Goal: Task Accomplishment & Management: Manage account settings

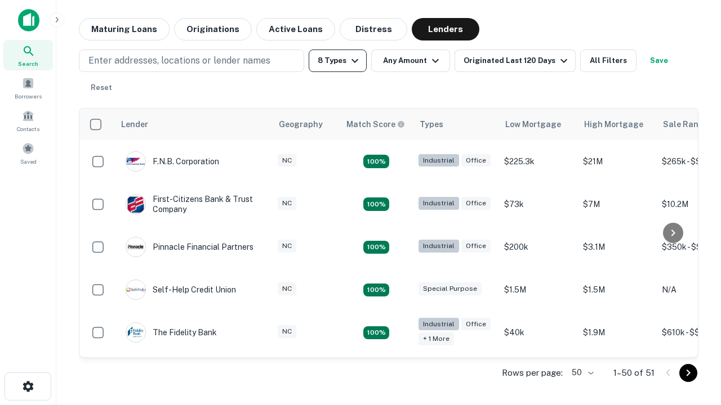
click at [337, 61] on button "8 Types" at bounding box center [338, 61] width 58 height 23
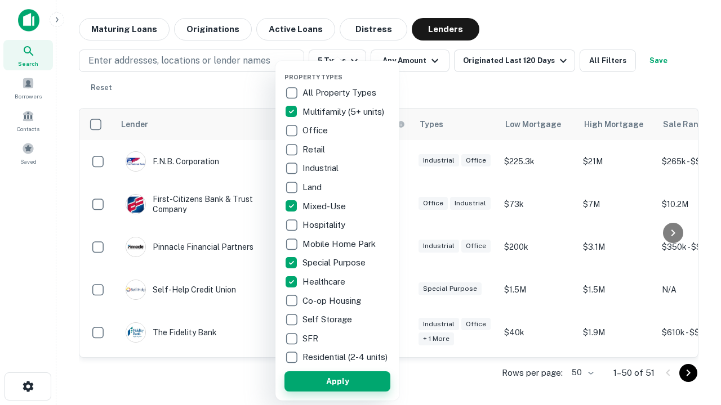
click at [337, 381] on button "Apply" at bounding box center [337, 382] width 106 height 20
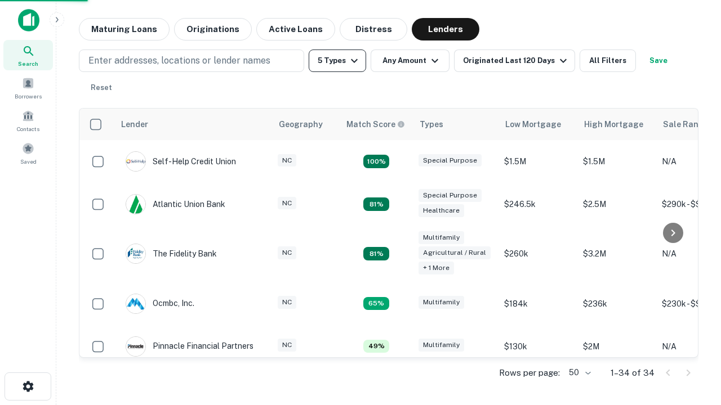
click at [337, 61] on button "5 Types" at bounding box center [337, 61] width 57 height 23
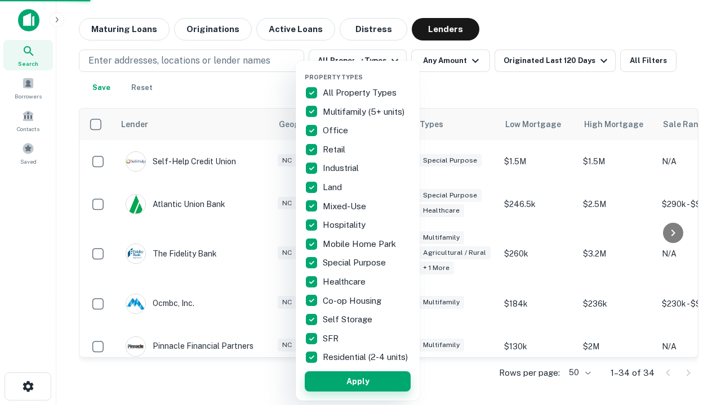
click at [358, 381] on button "Apply" at bounding box center [358, 382] width 106 height 20
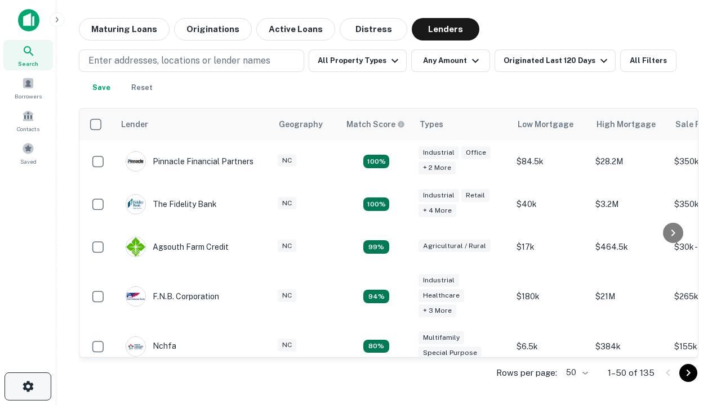
click at [28, 387] on icon "button" at bounding box center [28, 387] width 14 height 14
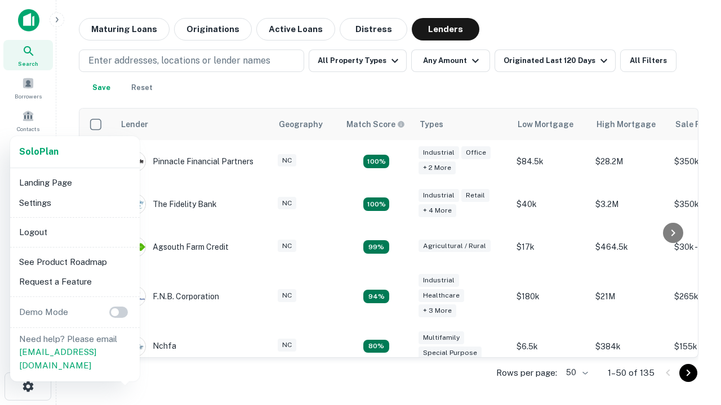
click at [74, 232] on li "Logout" at bounding box center [75, 232] width 120 height 20
